Goal: Task Accomplishment & Management: Use online tool/utility

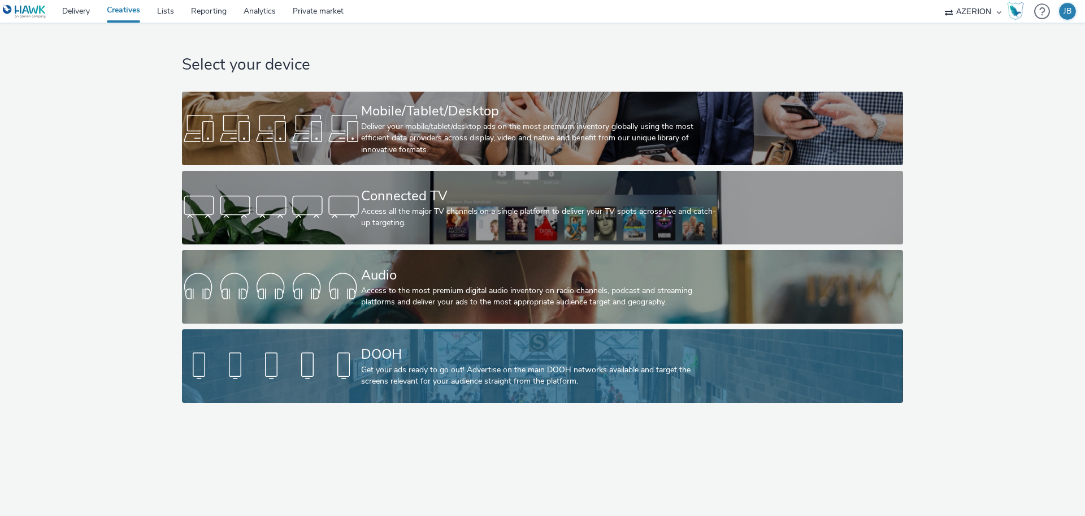
click at [408, 369] on div "Get your ads ready to go out! Advertise on the main DOOH networks available and…" at bounding box center [540, 375] width 358 height 23
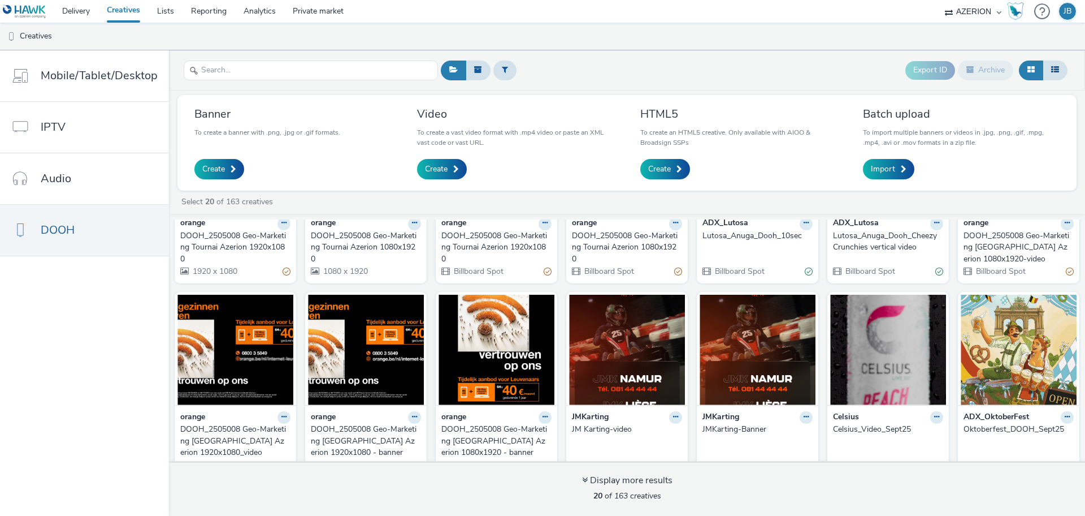
scroll to position [141, 0]
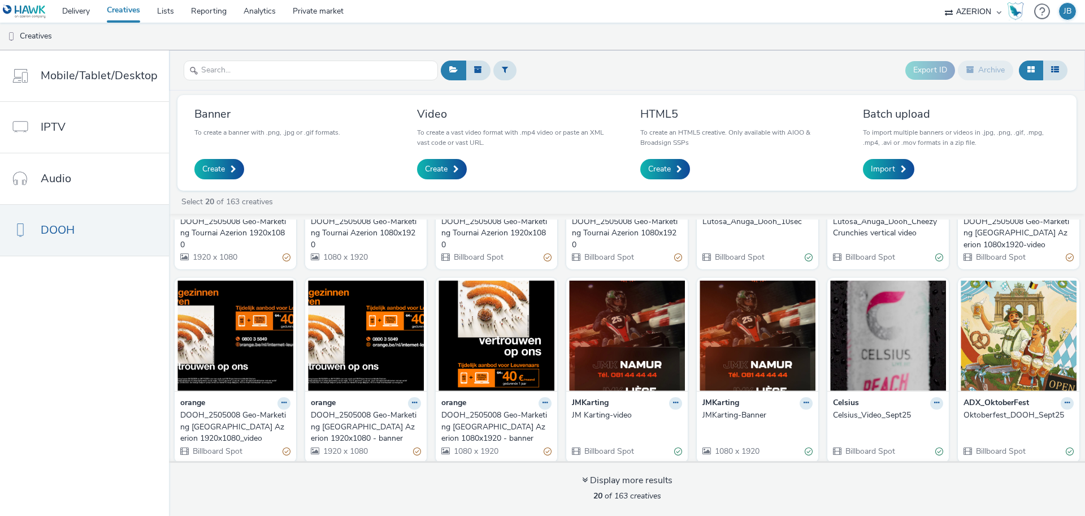
click at [983, 227] on div "DOOH_2505008 Geo-Marketing Leuven Azerion 1080x1920-video" at bounding box center [1017, 233] width 106 height 34
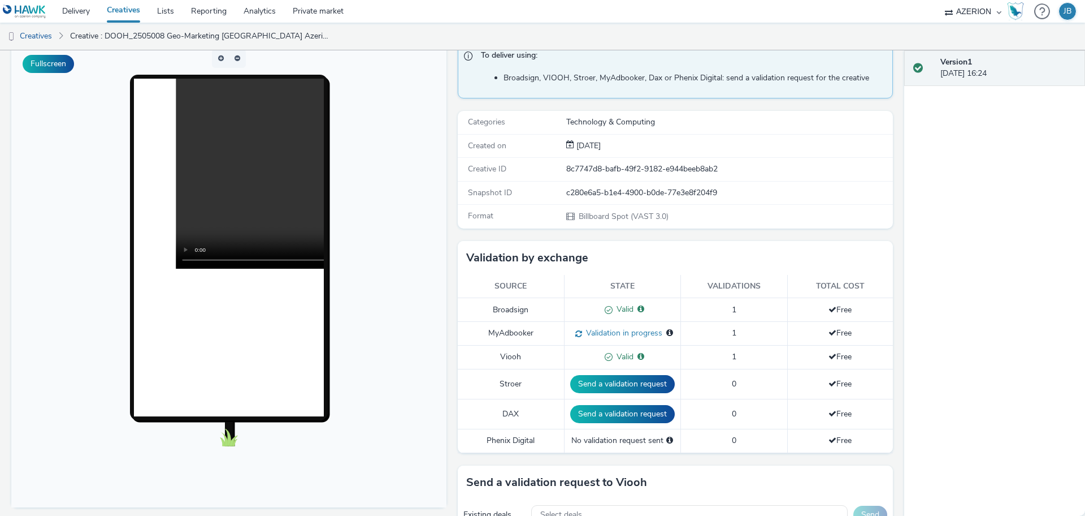
scroll to position [283, 0]
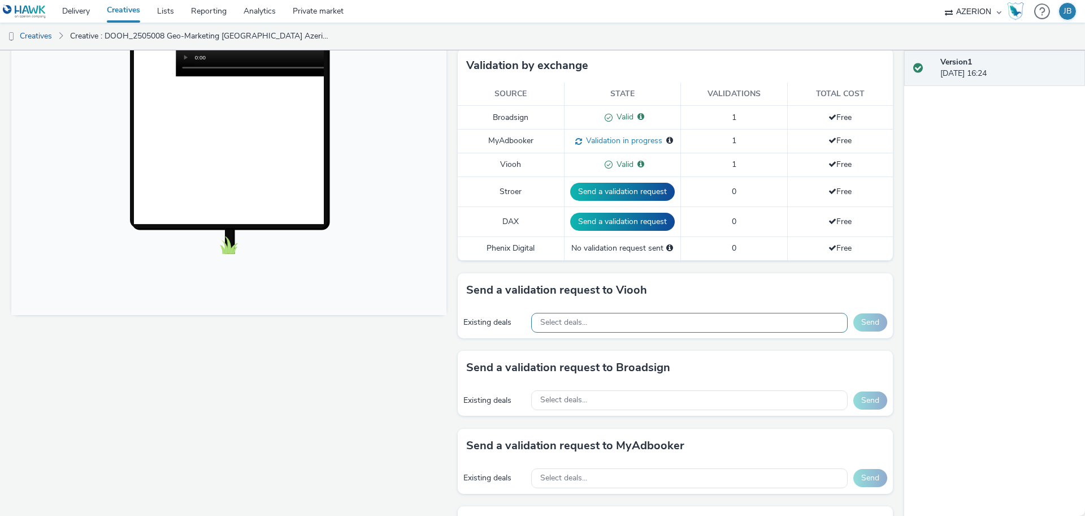
click at [627, 314] on div "Select deals..." at bounding box center [689, 323] width 317 height 20
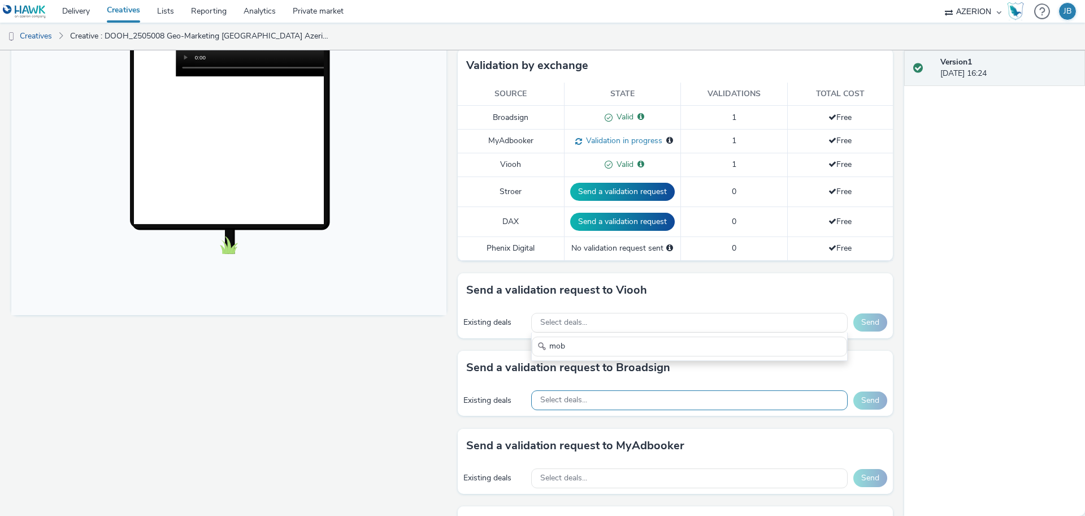
type input "mob"
click at [613, 393] on div "Select deals..." at bounding box center [689, 400] width 317 height 20
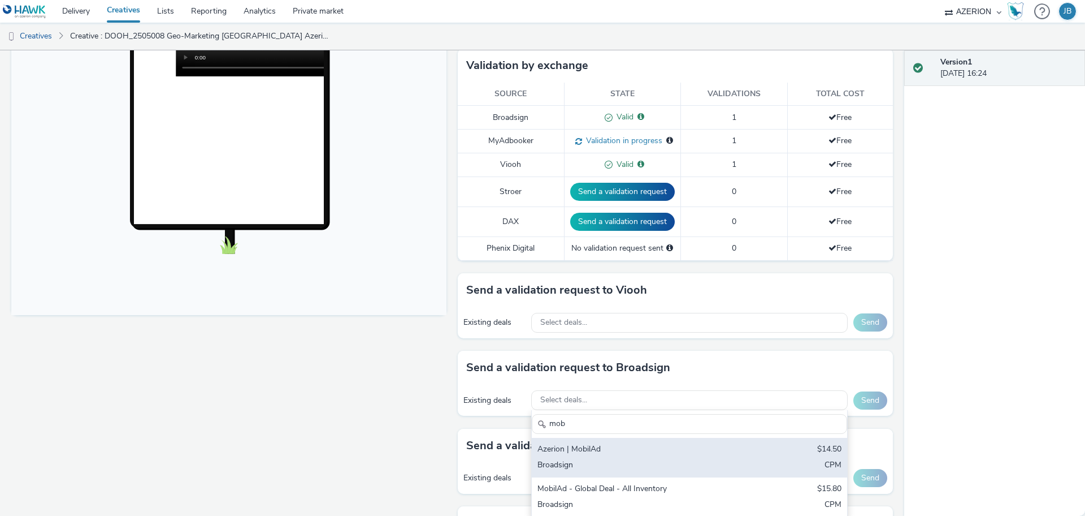
type input "mob"
click at [638, 449] on div "Azerion | MobilAd" at bounding box center [638, 449] width 201 height 13
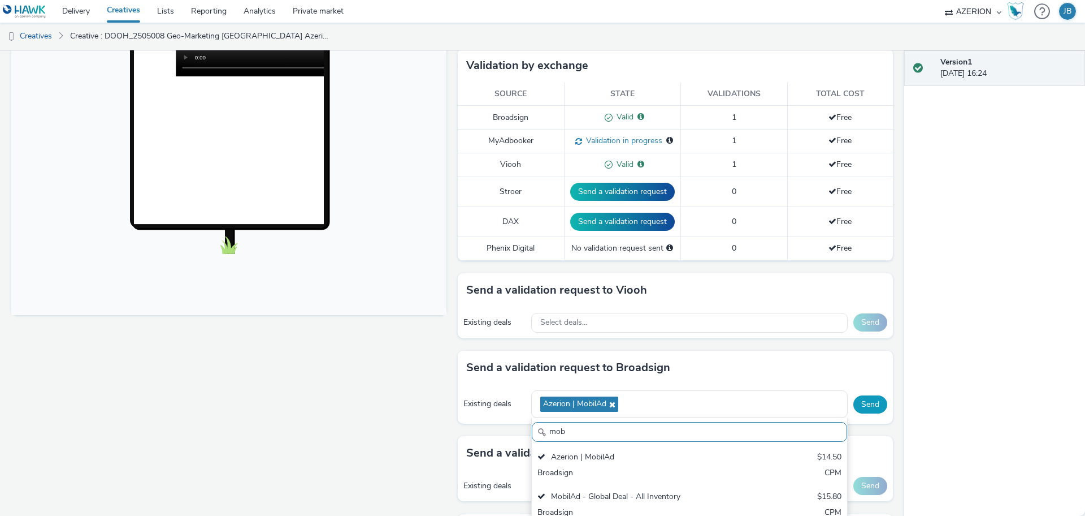
click at [858, 405] on button "Send" at bounding box center [871, 404] width 34 height 18
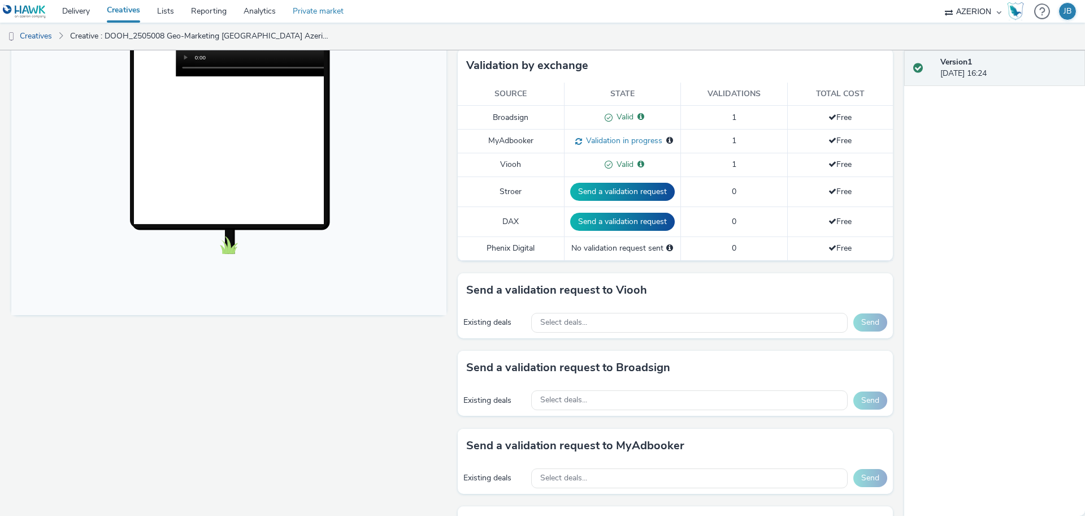
click at [317, 8] on link "Private market" at bounding box center [318, 11] width 68 height 23
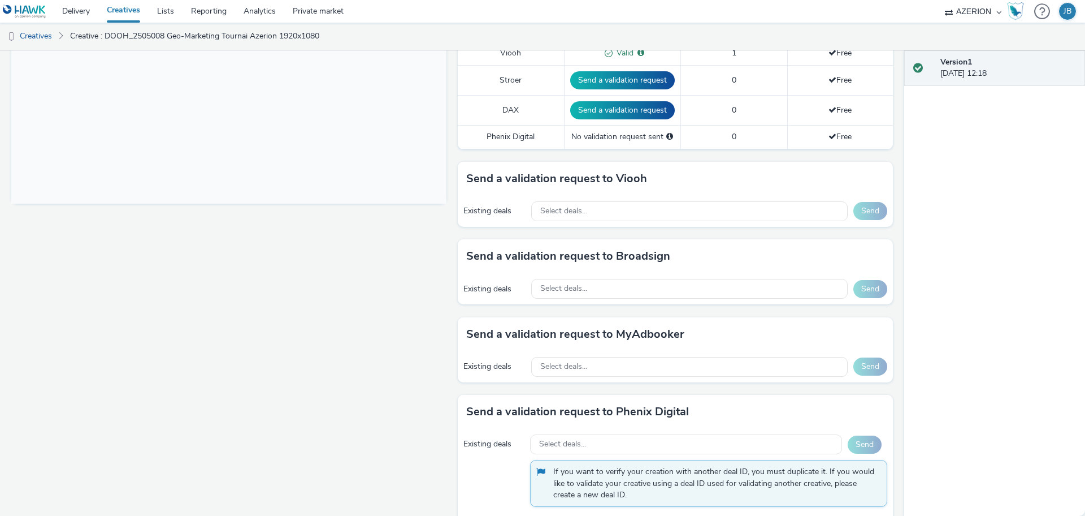
scroll to position [416, 0]
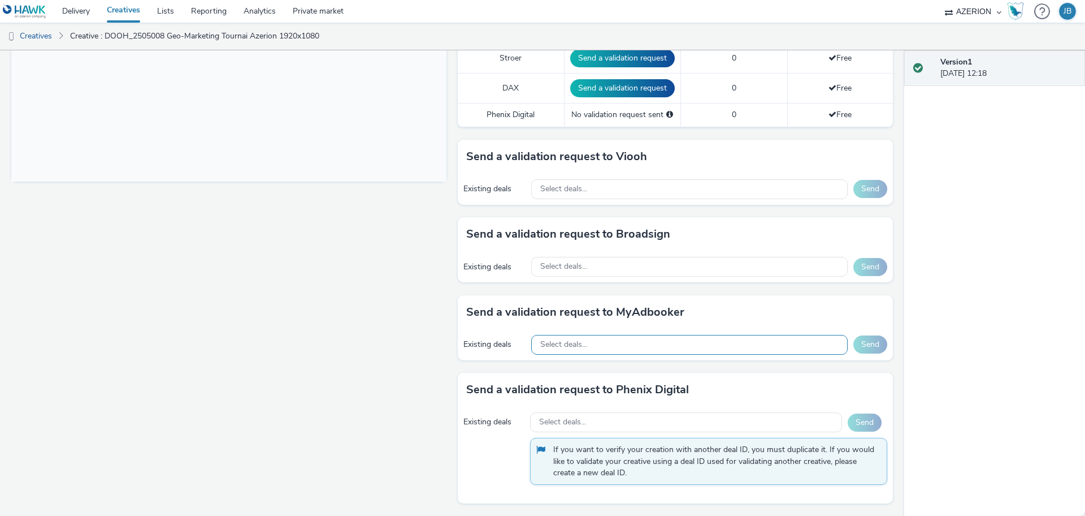
click at [632, 347] on div "Select deals..." at bounding box center [689, 345] width 317 height 20
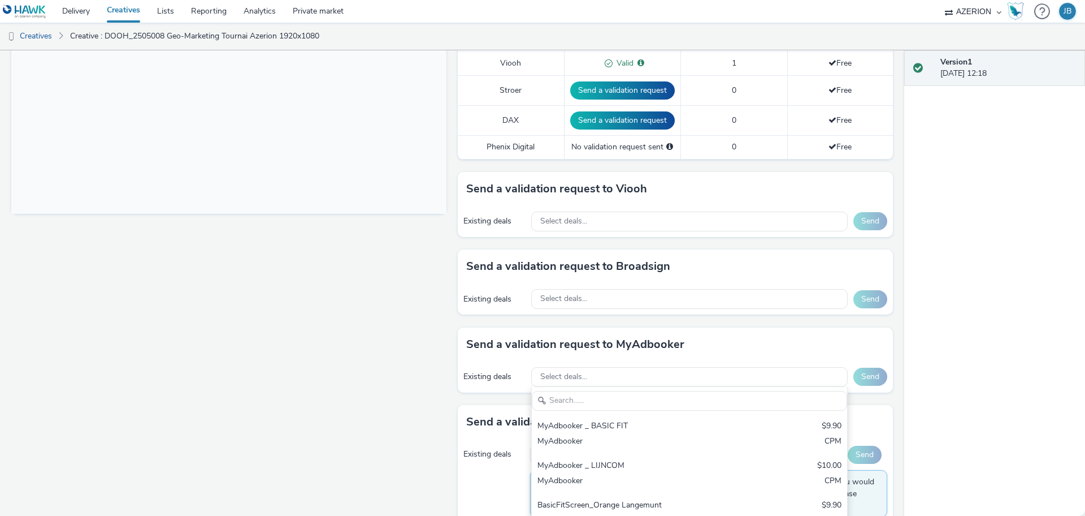
scroll to position [441, 0]
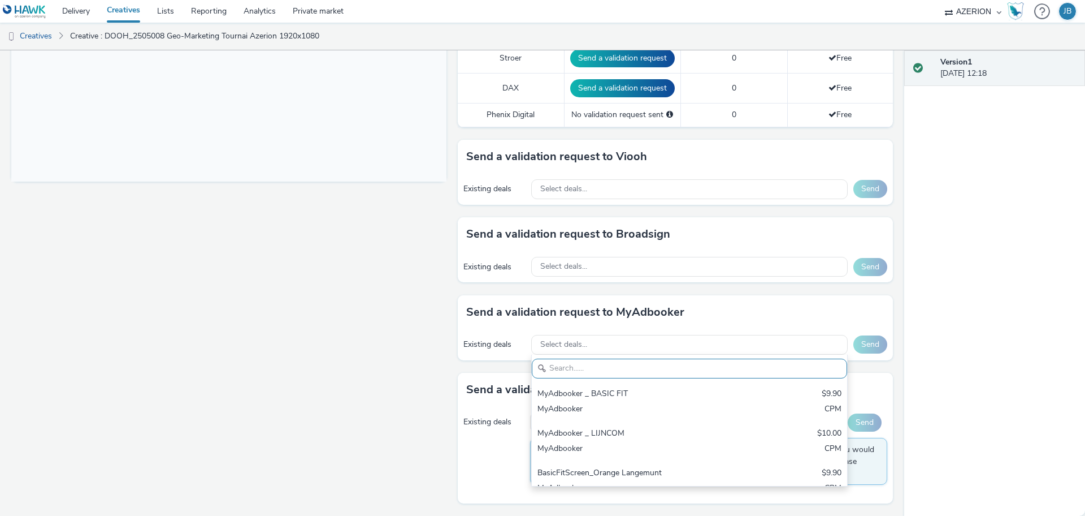
click at [288, 423] on div "Fullscreen" at bounding box center [231, 117] width 441 height 798
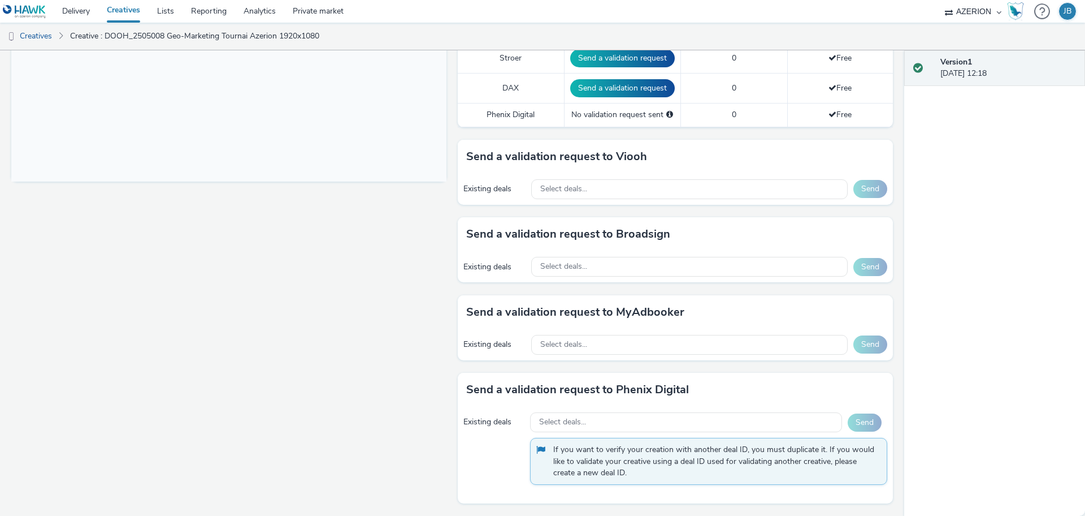
scroll to position [0, 0]
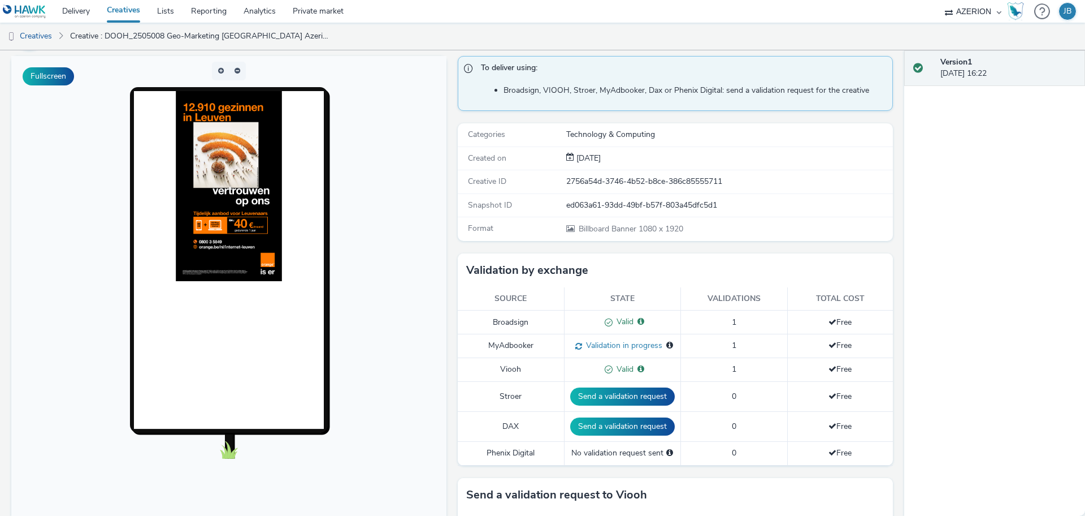
scroll to position [416, 0]
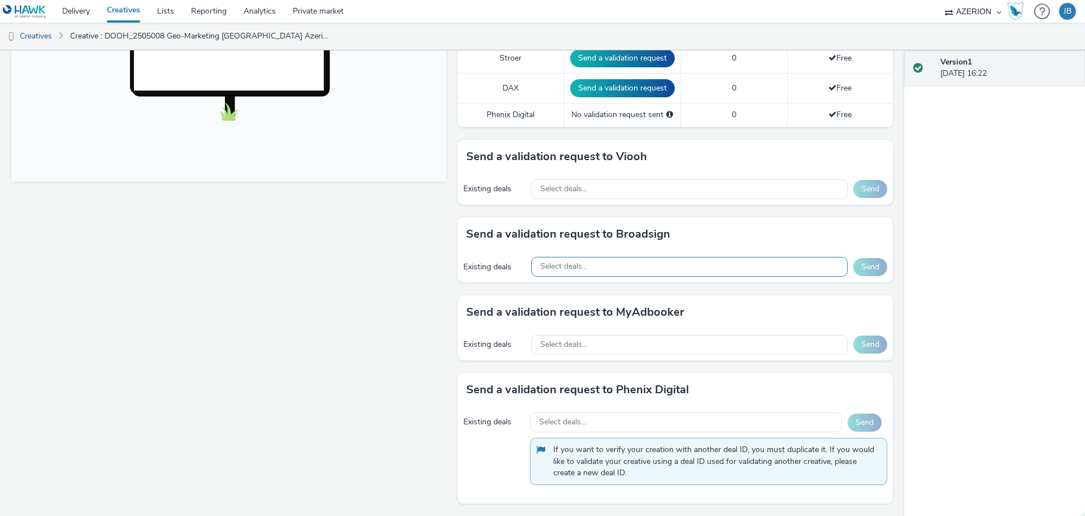
click at [629, 266] on div "Select deals..." at bounding box center [689, 267] width 317 height 20
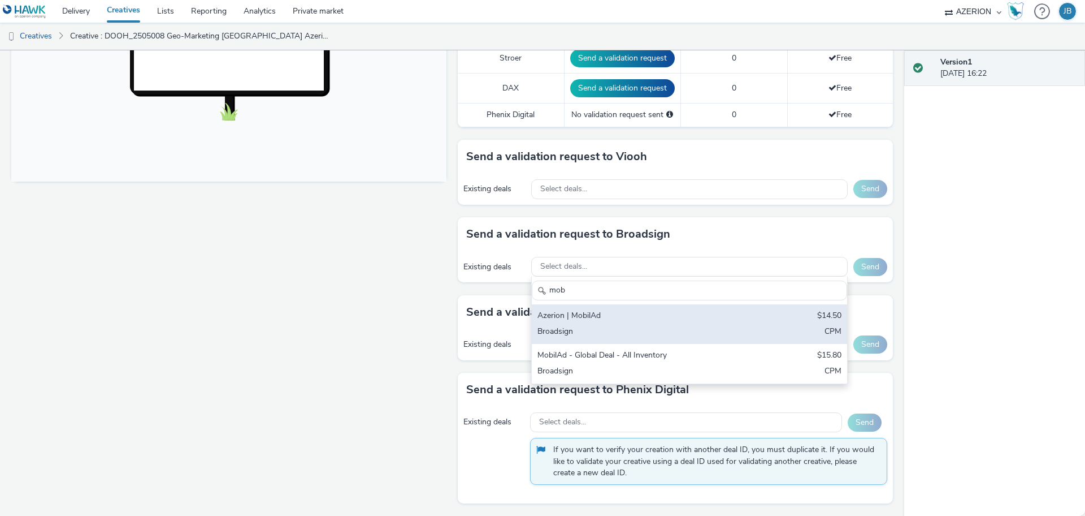
type input "mob"
drag, startPoint x: 589, startPoint y: 322, endPoint x: 807, endPoint y: 287, distance: 220.4
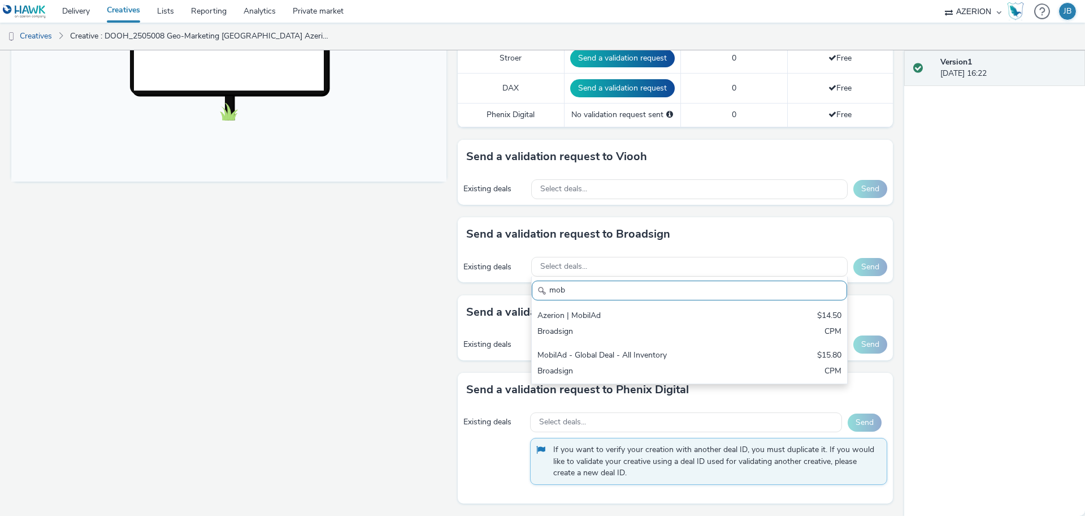
click at [590, 322] on div "Azerion | MobilAd" at bounding box center [638, 316] width 201 height 13
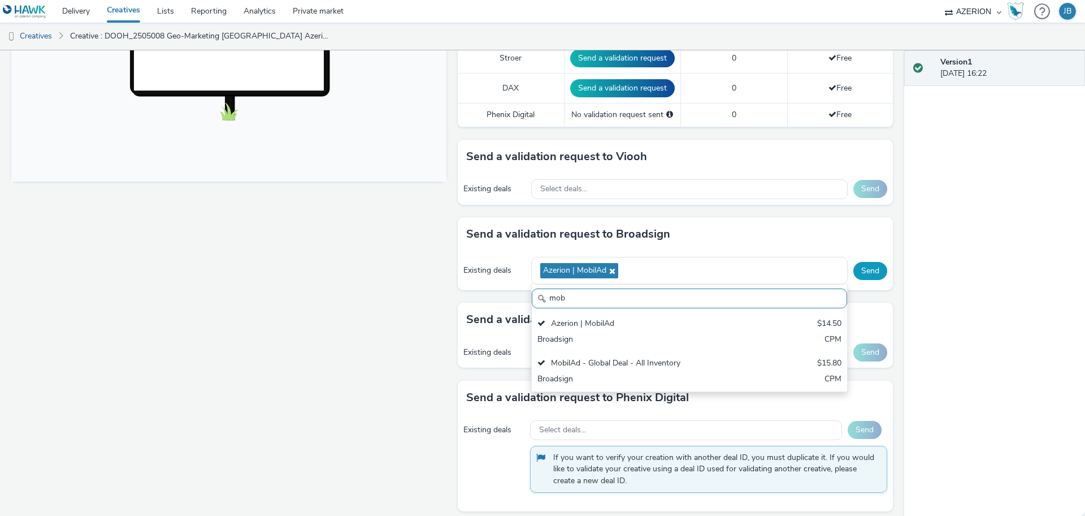
click at [865, 266] on button "Send" at bounding box center [871, 271] width 34 height 18
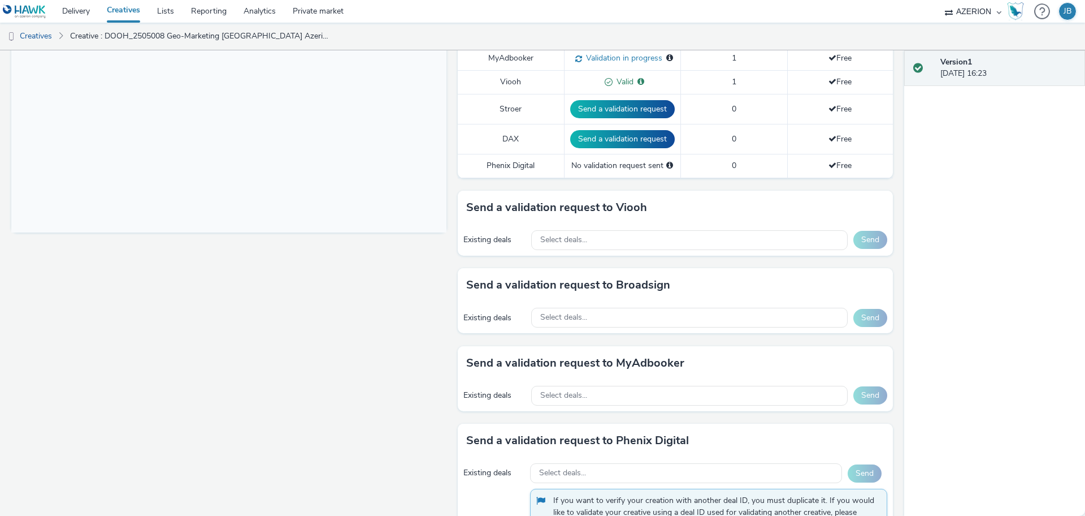
scroll to position [416, 0]
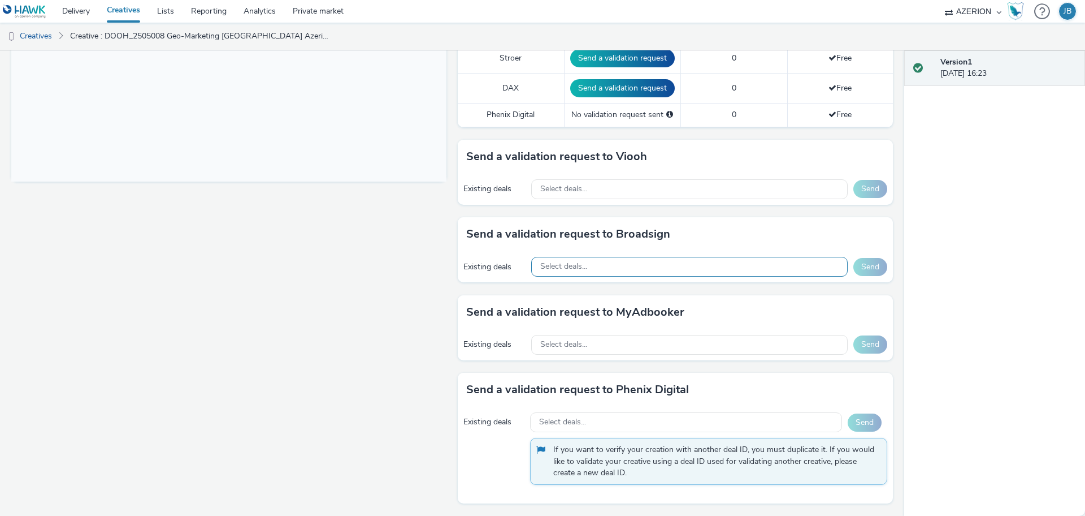
click at [559, 267] on span "Select deals..." at bounding box center [563, 267] width 47 height 10
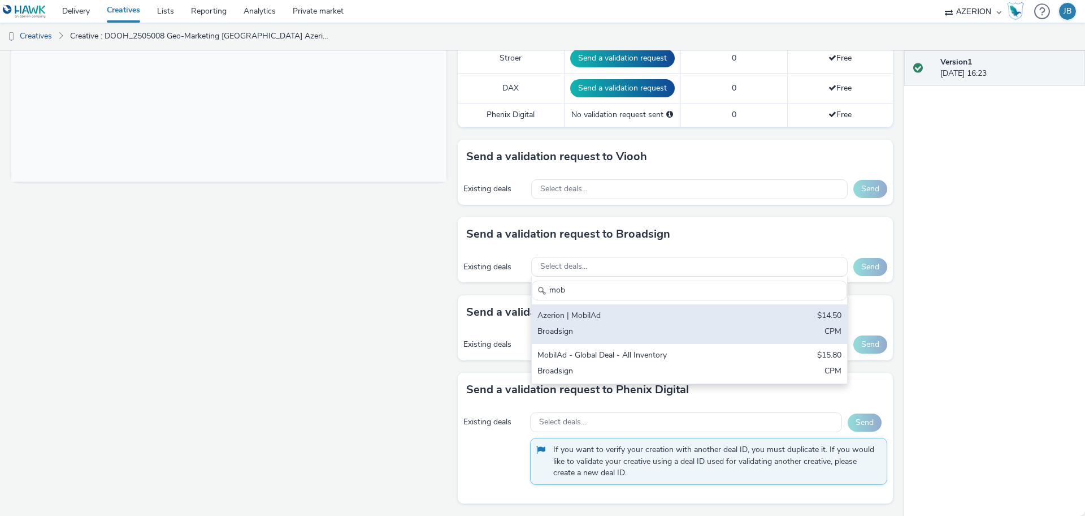
type input "mob"
click at [578, 317] on div "Azerion | MobilAd" at bounding box center [638, 316] width 201 height 13
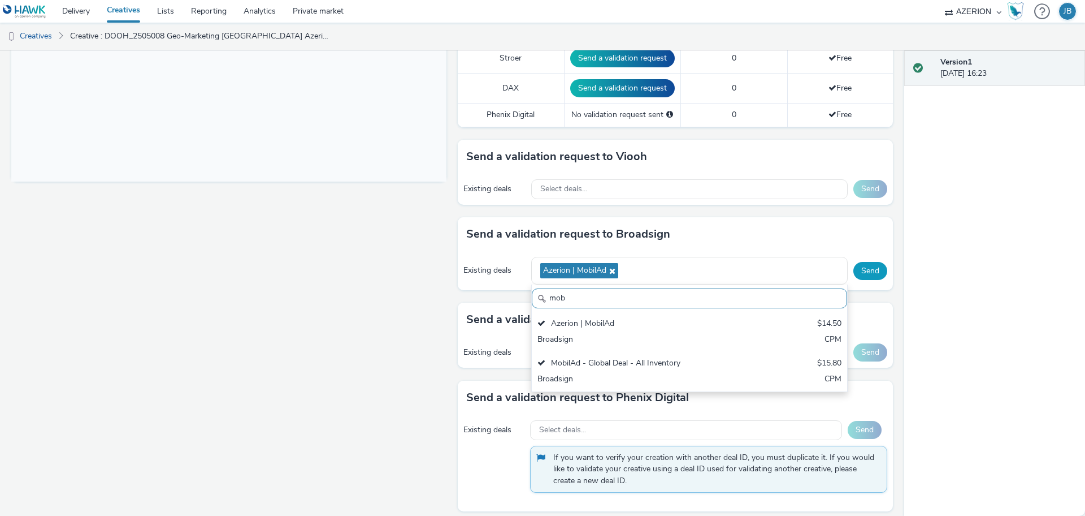
scroll to position [0, 0]
click at [857, 270] on button "Send" at bounding box center [871, 271] width 34 height 18
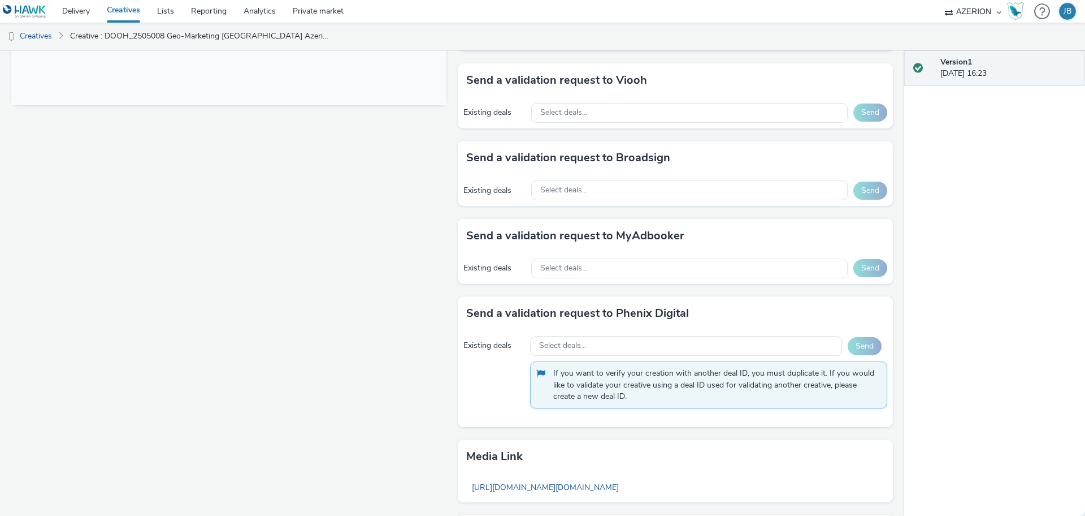
scroll to position [495, 0]
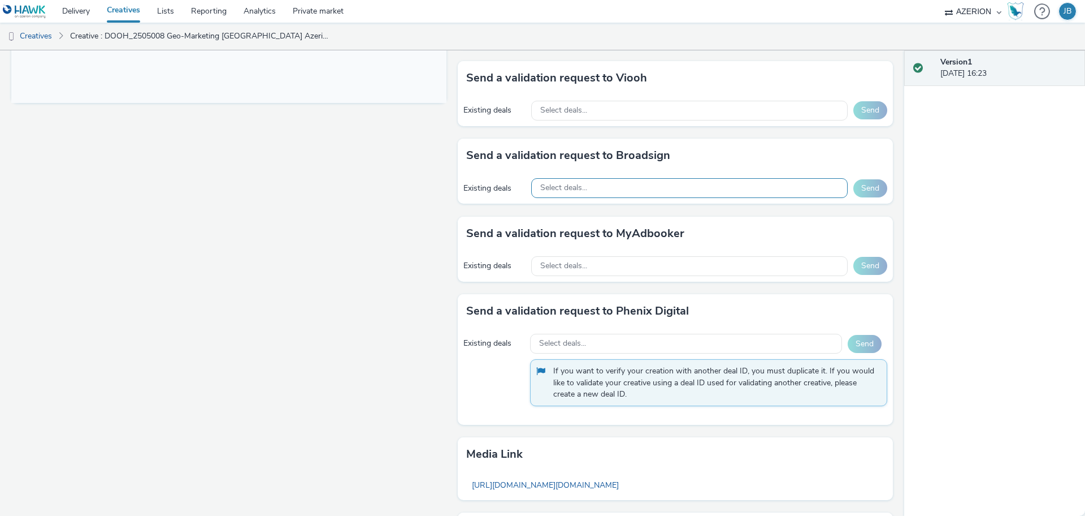
click at [593, 191] on div "Select deals..." at bounding box center [689, 188] width 317 height 20
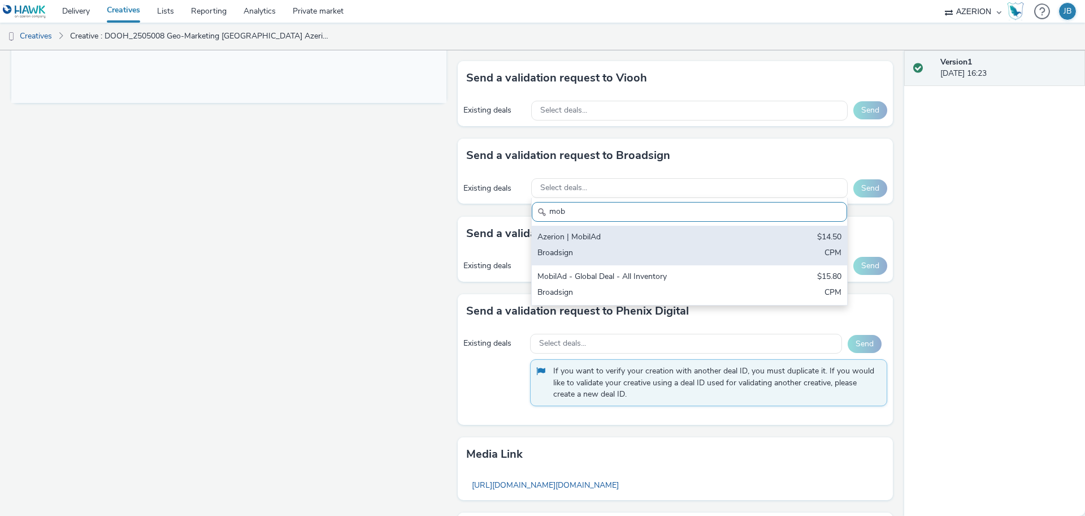
type input "mob"
click at [564, 247] on div "Broadsign" at bounding box center [638, 253] width 201 height 13
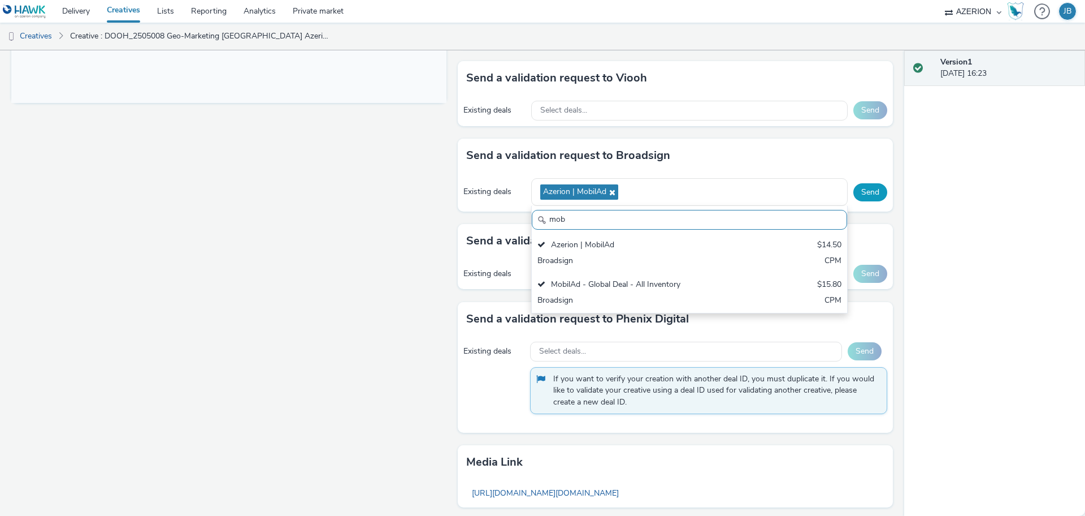
click at [860, 192] on button "Send" at bounding box center [871, 192] width 34 height 18
